Goal: Task Accomplishment & Management: Use online tool/utility

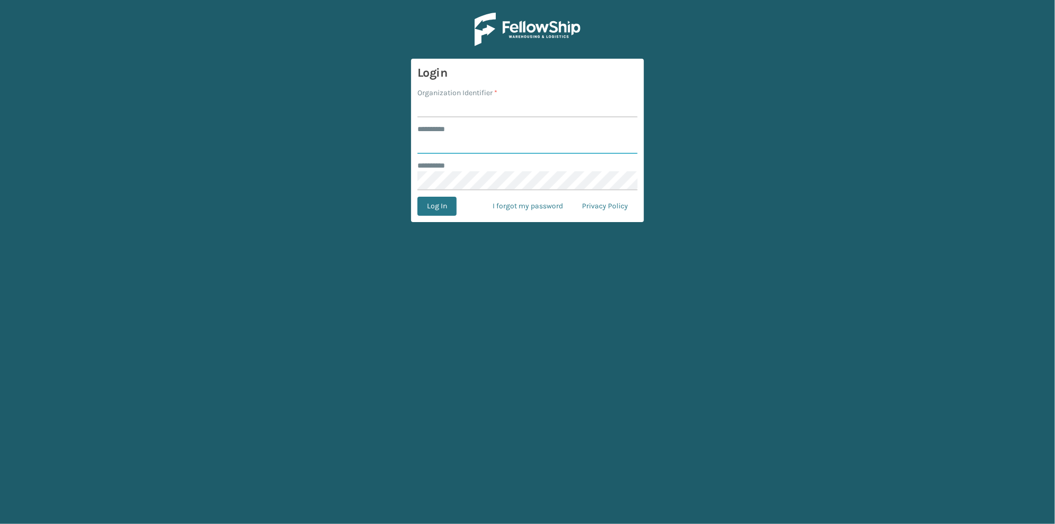
type input "******"
click at [459, 108] on input "Organization Identifier *" at bounding box center [527, 107] width 220 height 19
type input "[GEOGRAPHIC_DATA]"
click at [425, 204] on button "Log In" at bounding box center [436, 206] width 39 height 19
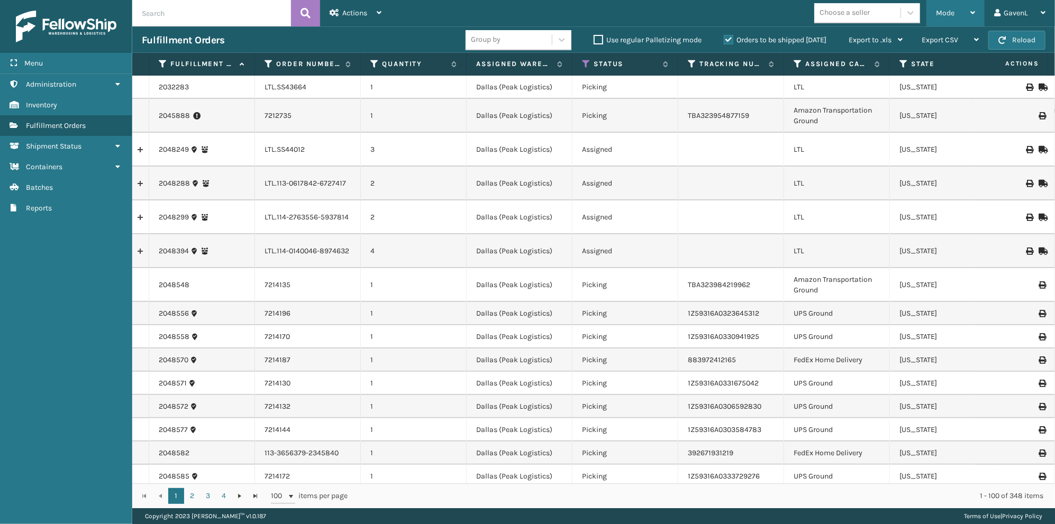
click at [955, 13] on span "Mode" at bounding box center [945, 12] width 19 height 9
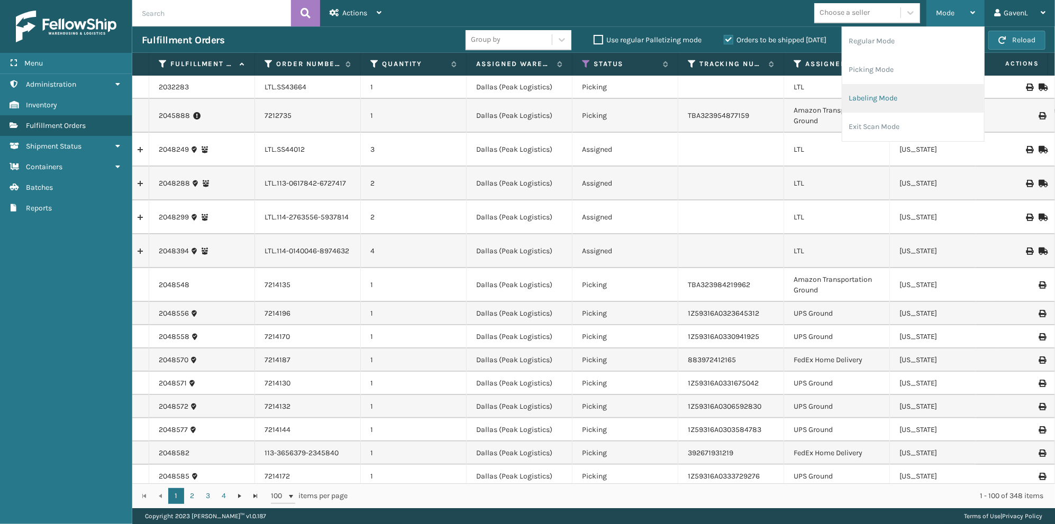
click at [920, 85] on li "Labeling Mode" at bounding box center [913, 98] width 142 height 29
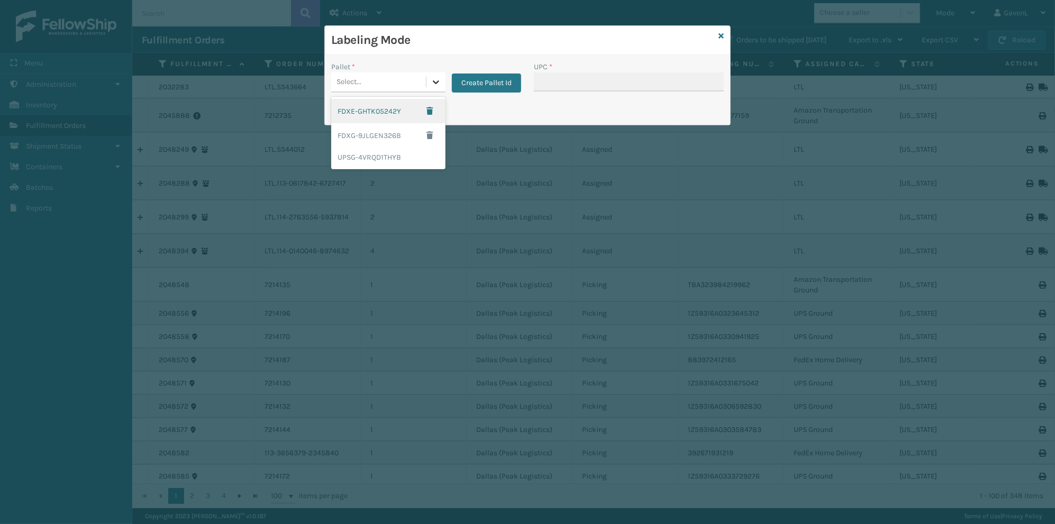
click at [432, 83] on icon at bounding box center [436, 82] width 11 height 11
click at [428, 112] on span "button" at bounding box center [429, 110] width 6 height 7
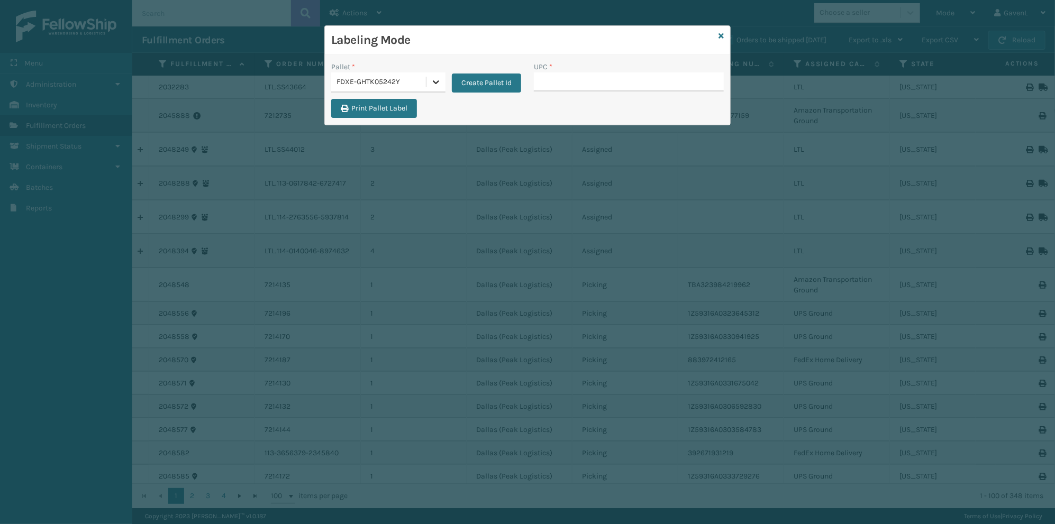
click at [432, 83] on icon at bounding box center [436, 82] width 11 height 11
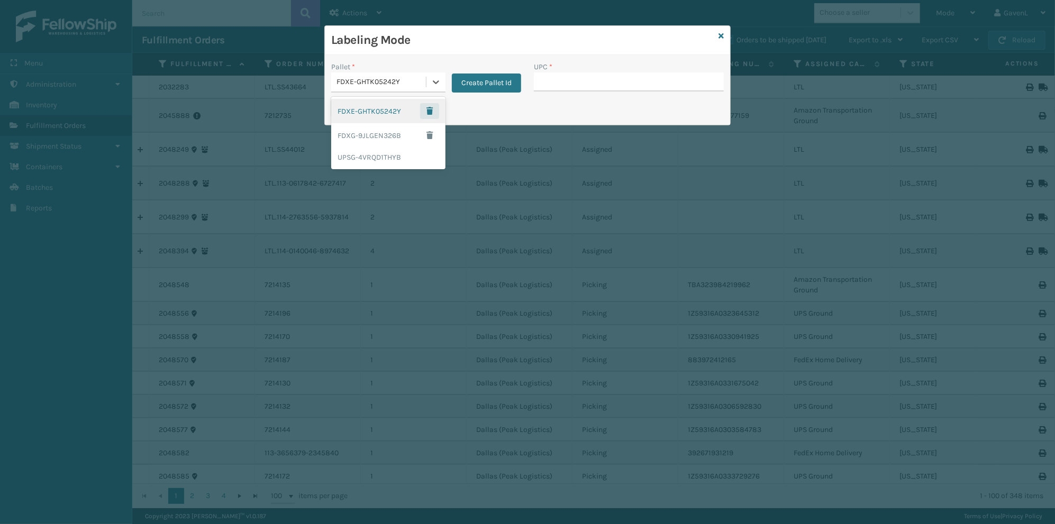
click at [432, 110] on span "button" at bounding box center [429, 110] width 6 height 7
click at [394, 85] on div "FDXE-GHTK05242Y" at bounding box center [382, 82] width 90 height 11
click at [429, 113] on span "button" at bounding box center [429, 110] width 6 height 7
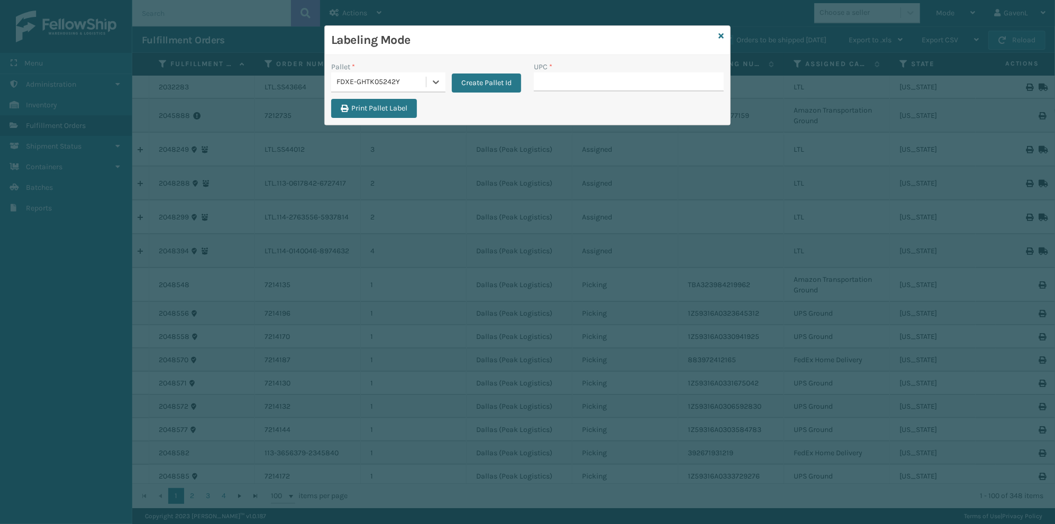
drag, startPoint x: 434, startPoint y: 88, endPoint x: 410, endPoint y: 74, distance: 28.2
click at [410, 74] on div "FDXE-GHTK05242Y" at bounding box center [378, 82] width 95 height 17
click at [423, 80] on div "FDXE-GHTK05242Y" at bounding box center [382, 82] width 90 height 11
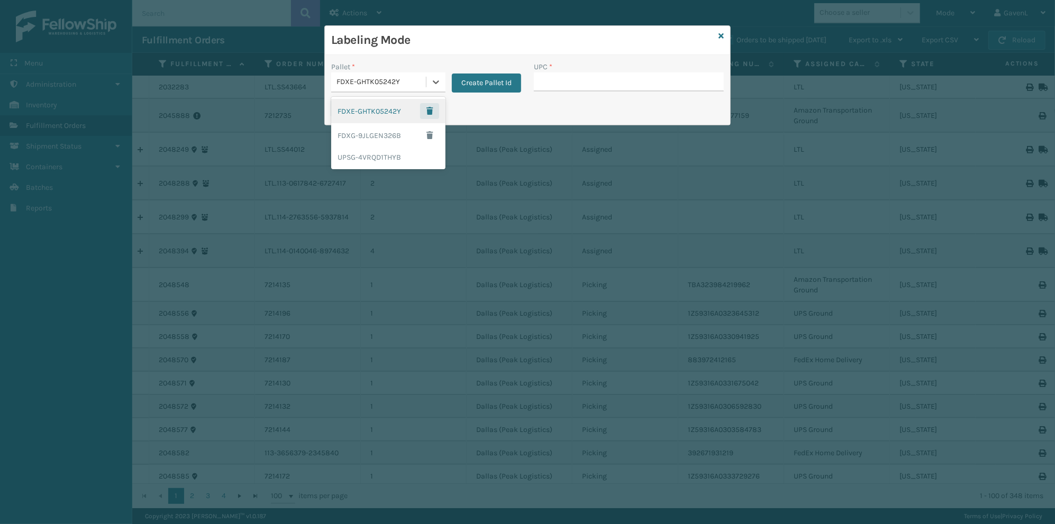
click at [431, 115] on button "button" at bounding box center [429, 111] width 19 height 16
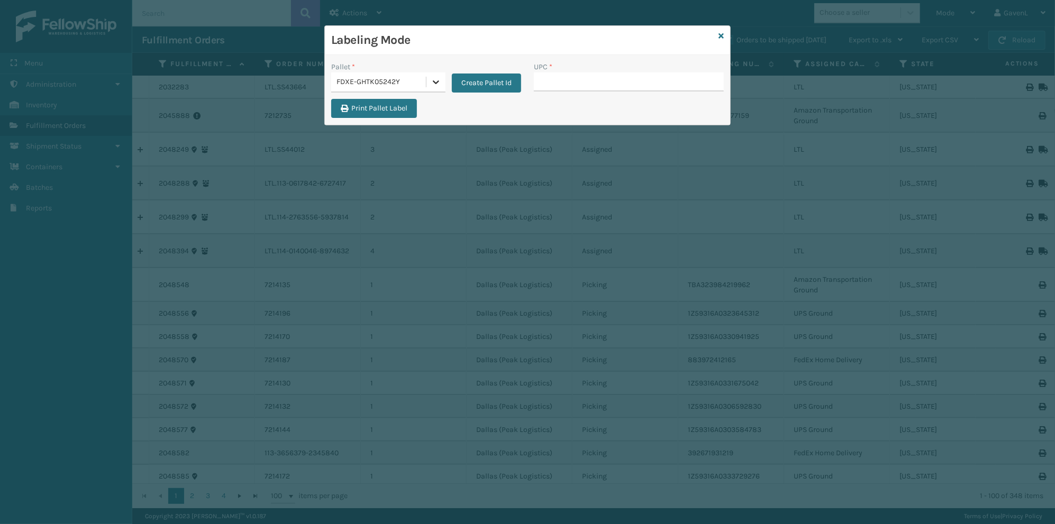
click at [431, 89] on div at bounding box center [435, 81] width 19 height 19
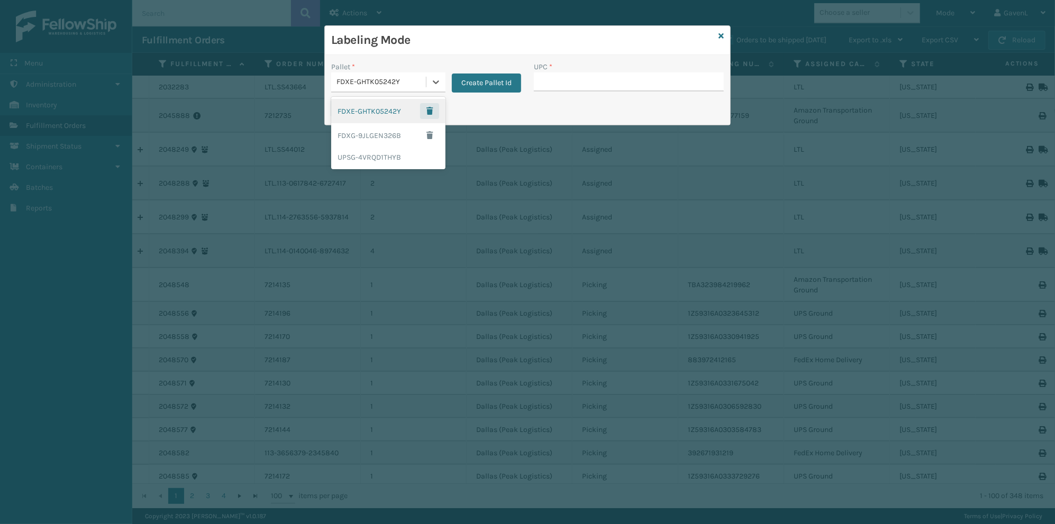
click at [436, 111] on button "button" at bounding box center [429, 111] width 19 height 16
click at [436, 83] on icon at bounding box center [436, 82] width 6 height 4
click at [434, 108] on button "button" at bounding box center [429, 111] width 19 height 16
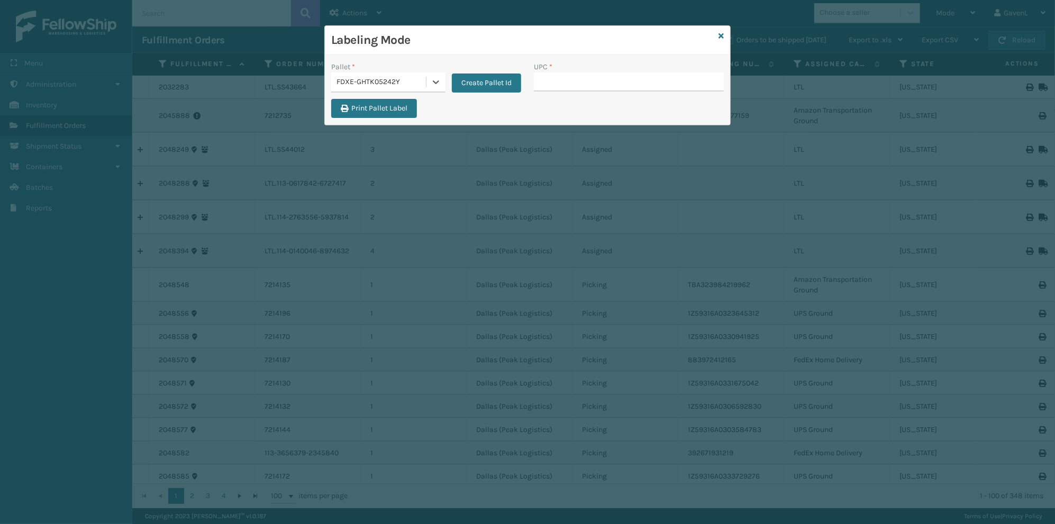
click at [928, 124] on div "Labeling Mode Pallet * option FDXE-GHTK05242Y, selected. 0 results available. S…" at bounding box center [527, 262] width 1055 height 524
click at [432, 83] on icon at bounding box center [436, 82] width 11 height 11
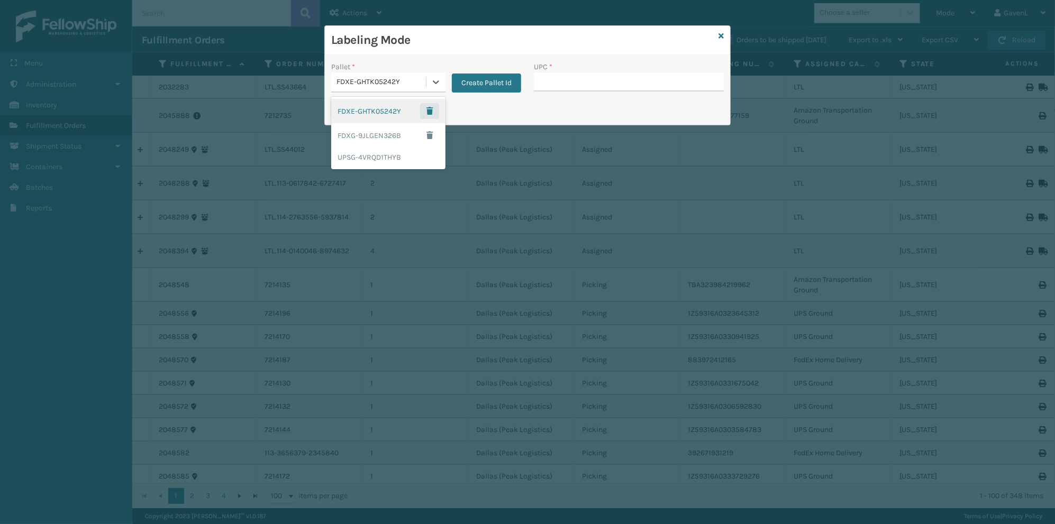
click at [430, 112] on span "button" at bounding box center [429, 110] width 6 height 7
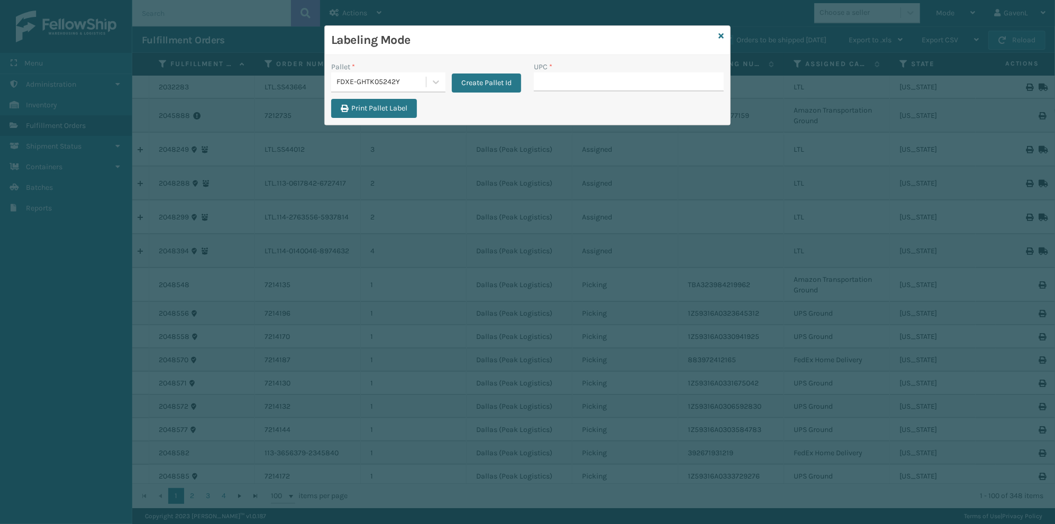
click at [725, 34] on div "Labeling Mode" at bounding box center [527, 40] width 405 height 29
click at [720, 37] on icon at bounding box center [721, 35] width 5 height 7
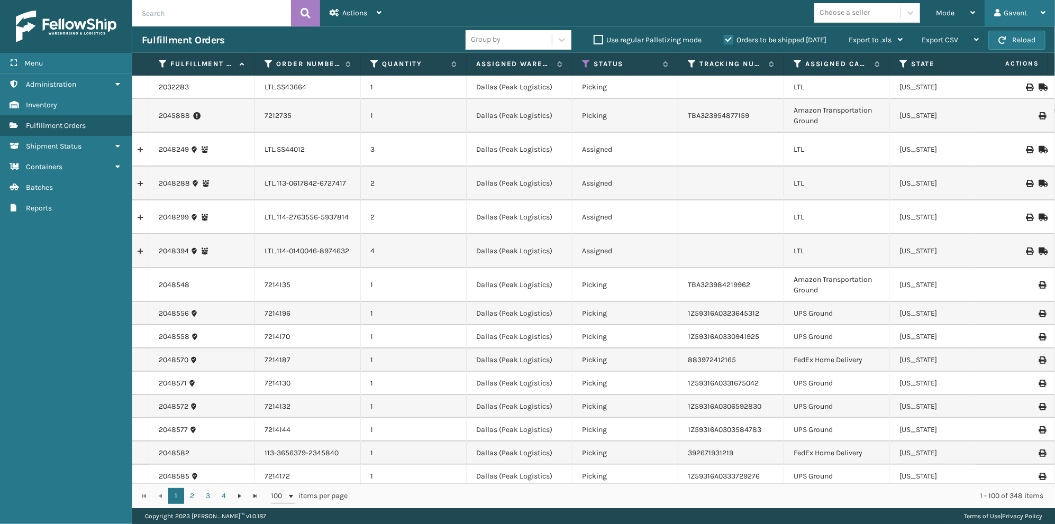
click at [1024, 8] on div "GavenL" at bounding box center [1019, 13] width 51 height 26
click at [90, 87] on link "Administration" at bounding box center [66, 84] width 132 height 21
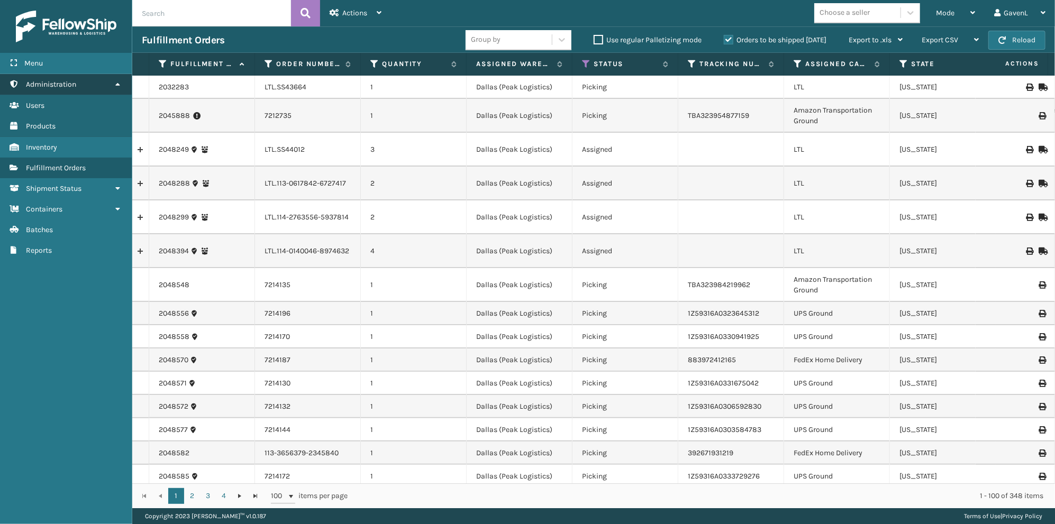
click at [97, 80] on link "Administration" at bounding box center [66, 84] width 132 height 21
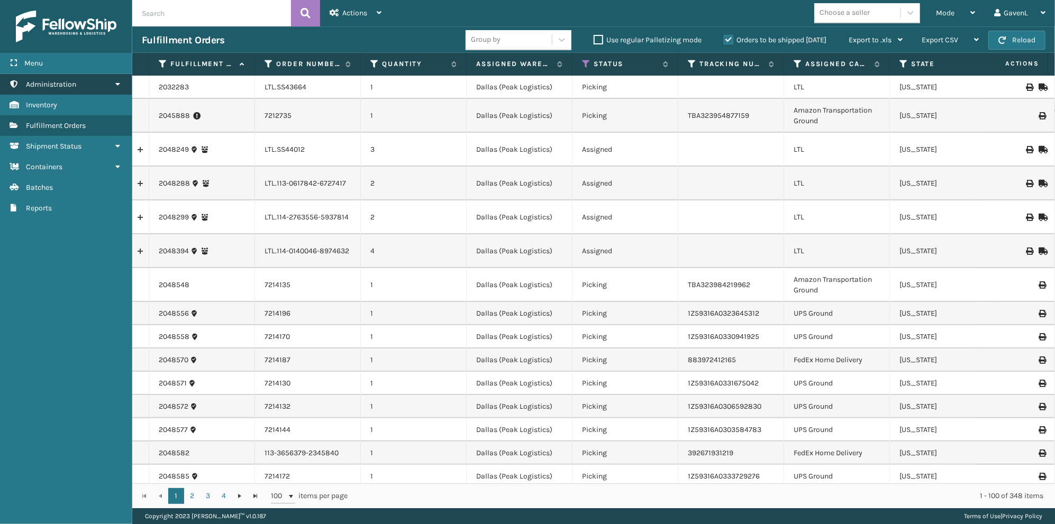
click at [97, 80] on link "Administration" at bounding box center [66, 84] width 132 height 21
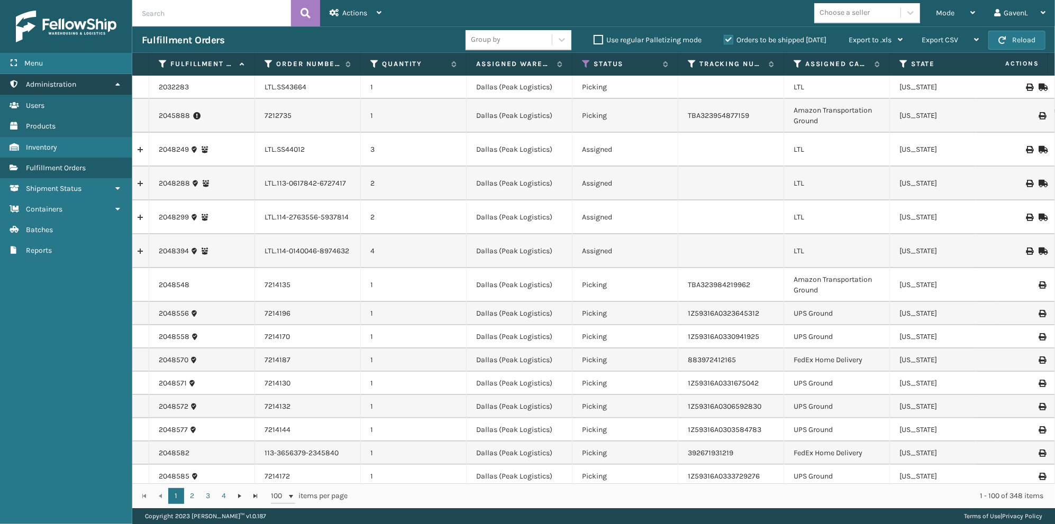
click at [97, 80] on link "Administration" at bounding box center [66, 84] width 132 height 21
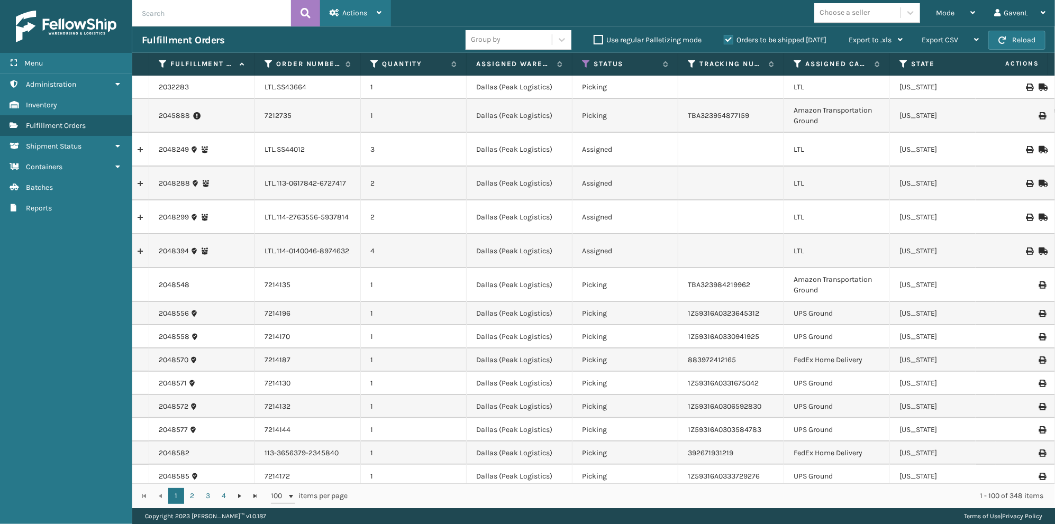
click at [381, 19] on div "Actions" at bounding box center [356, 13] width 52 height 26
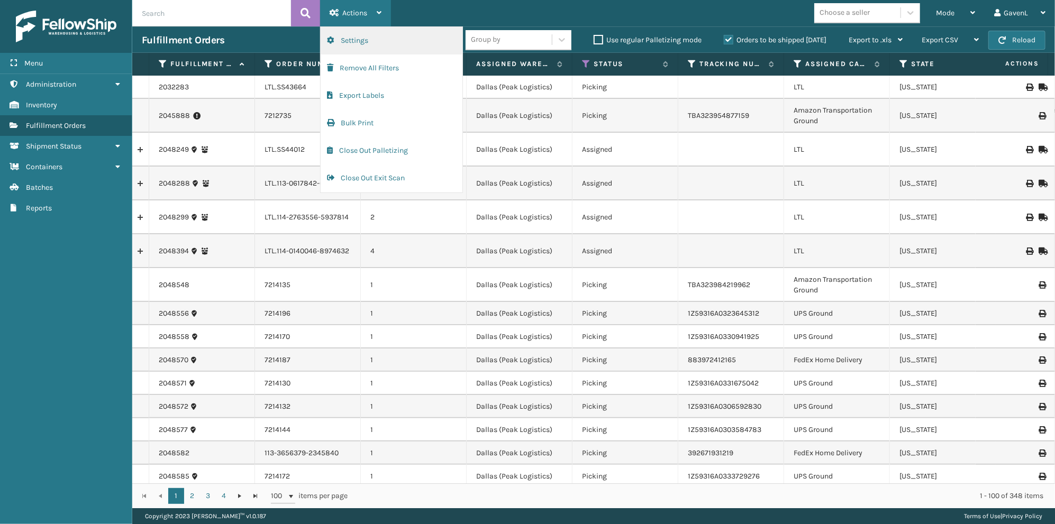
click at [389, 43] on button "Settings" at bounding box center [392, 41] width 142 height 28
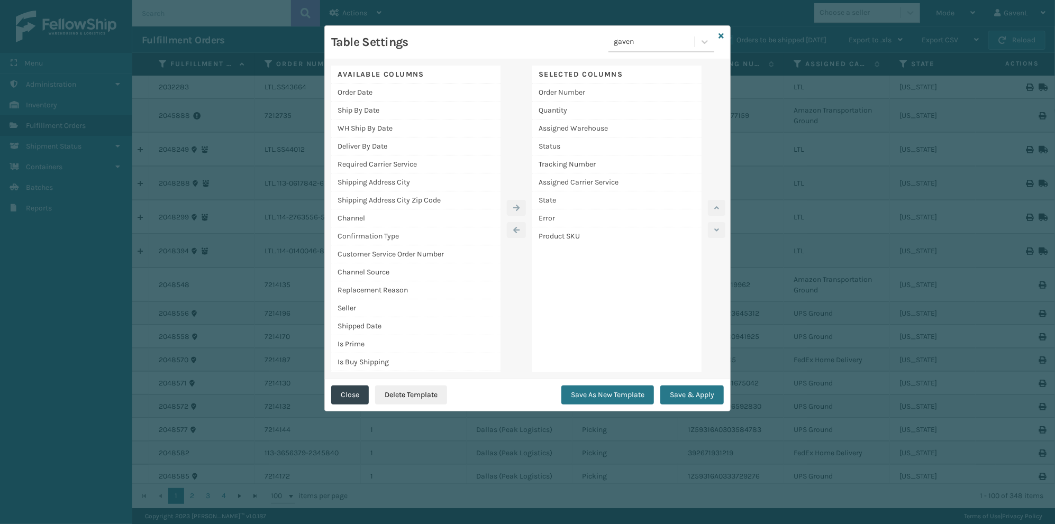
drag, startPoint x: 717, startPoint y: 37, endPoint x: 867, endPoint y: 23, distance: 150.9
click at [719, 36] on div "Table Settings gaven Available Columns Order Date Ship By Date WH Ship By Date …" at bounding box center [527, 218] width 406 height 386
click at [724, 35] on div "Table Settings gaven" at bounding box center [527, 42] width 405 height 33
click at [724, 33] on icon at bounding box center [721, 35] width 5 height 7
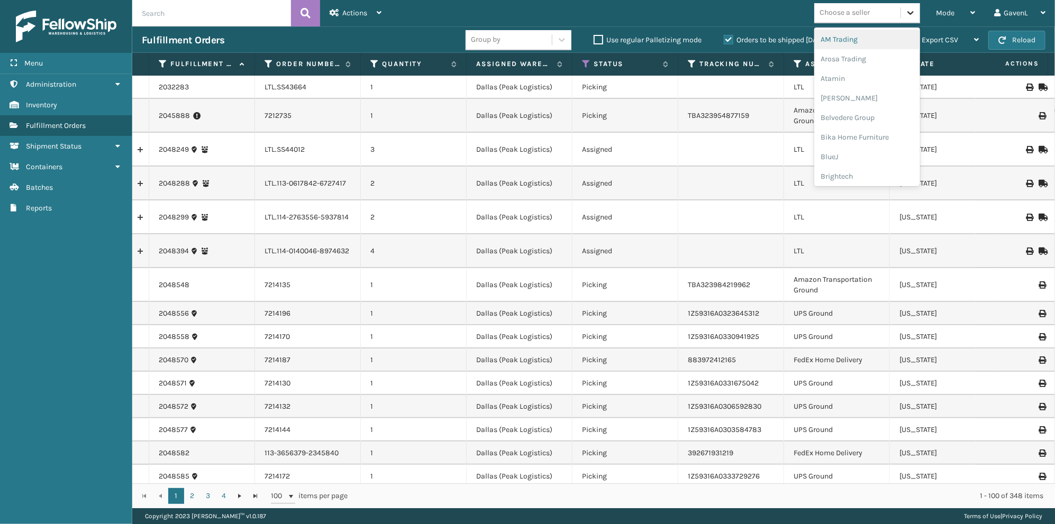
click at [912, 12] on icon at bounding box center [910, 12] width 11 height 11
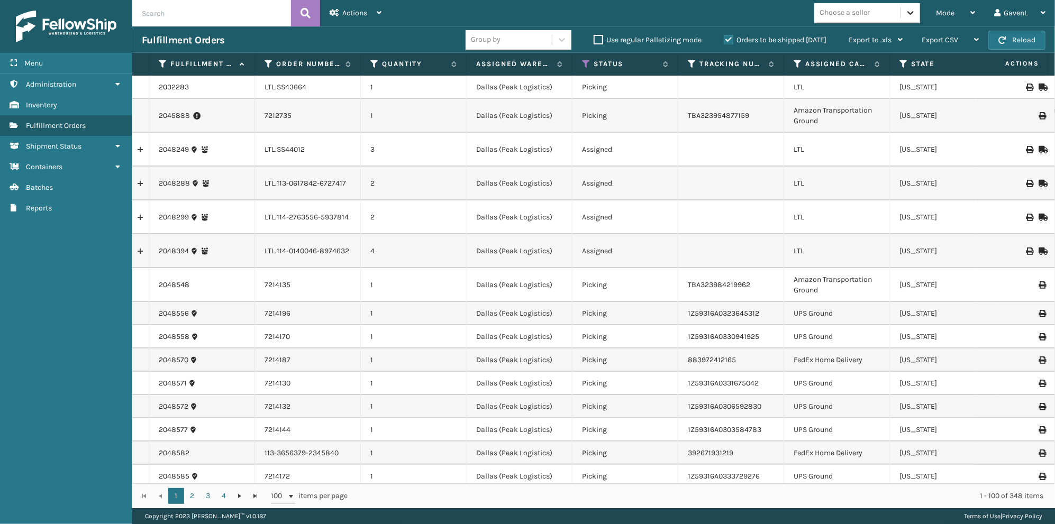
click at [912, 12] on icon at bounding box center [910, 12] width 11 height 11
click at [962, 11] on div "Mode" at bounding box center [955, 13] width 39 height 26
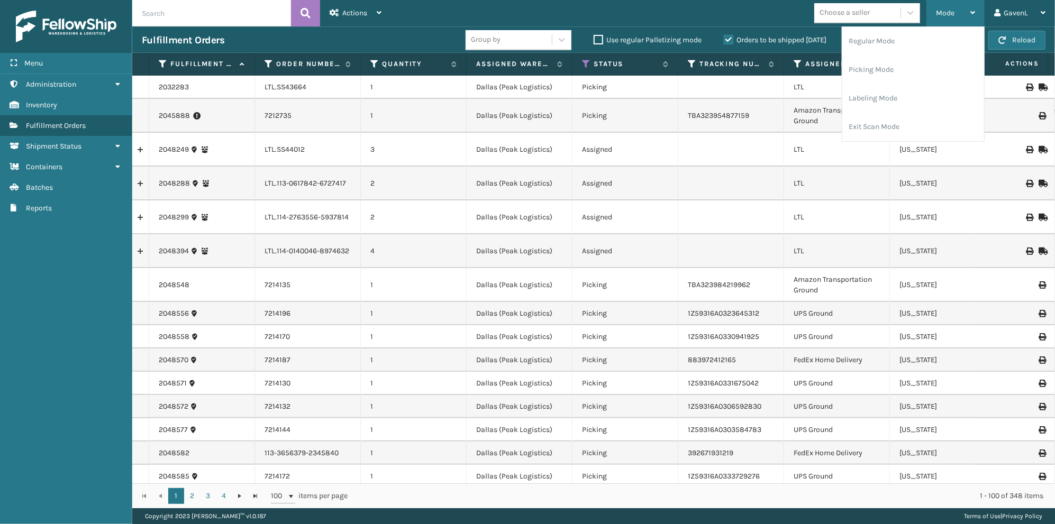
click at [962, 11] on div "Mode" at bounding box center [955, 13] width 39 height 26
